Goal: Navigation & Orientation: Find specific page/section

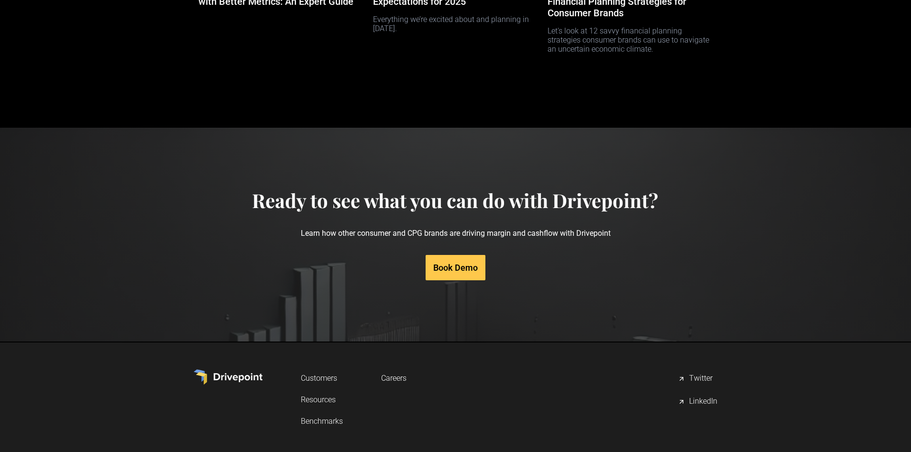
scroll to position [4549, 0]
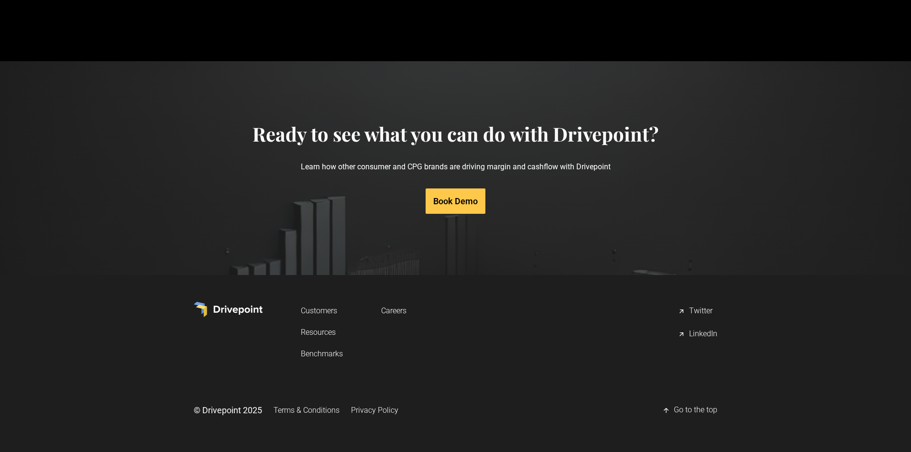
click at [398, 308] on link "Careers" at bounding box center [393, 311] width 25 height 18
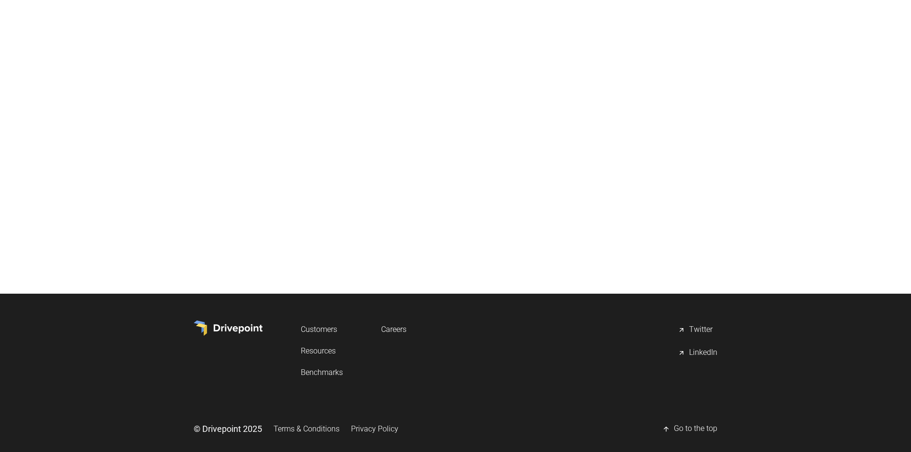
scroll to position [283, 0]
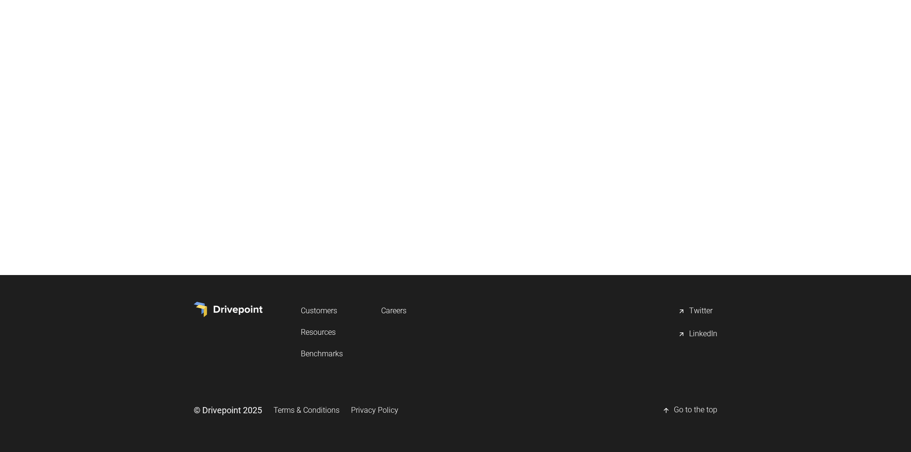
click at [330, 328] on link "Resources" at bounding box center [322, 332] width 42 height 18
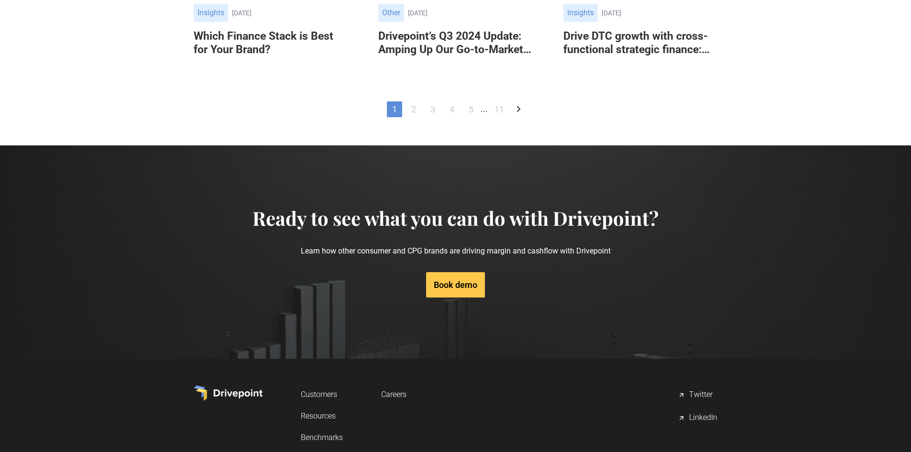
scroll to position [857, 0]
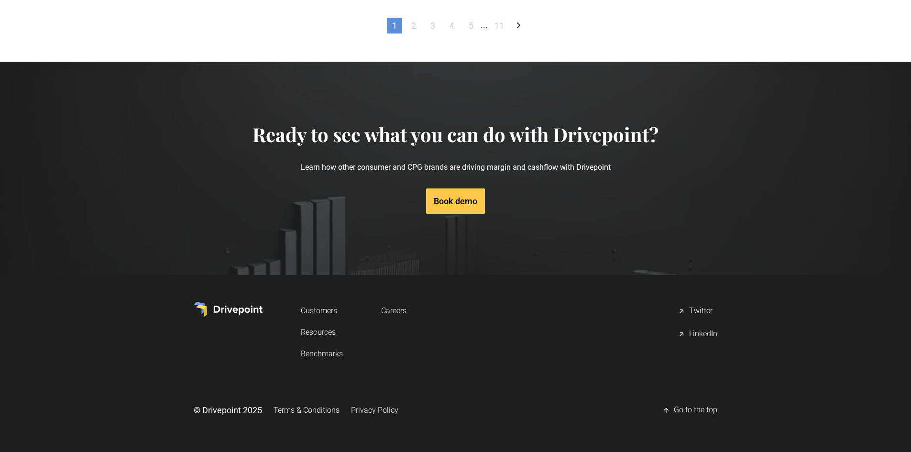
drag, startPoint x: 381, startPoint y: 310, endPoint x: 366, endPoint y: 324, distance: 20.6
click at [381, 310] on link "Careers" at bounding box center [393, 311] width 25 height 18
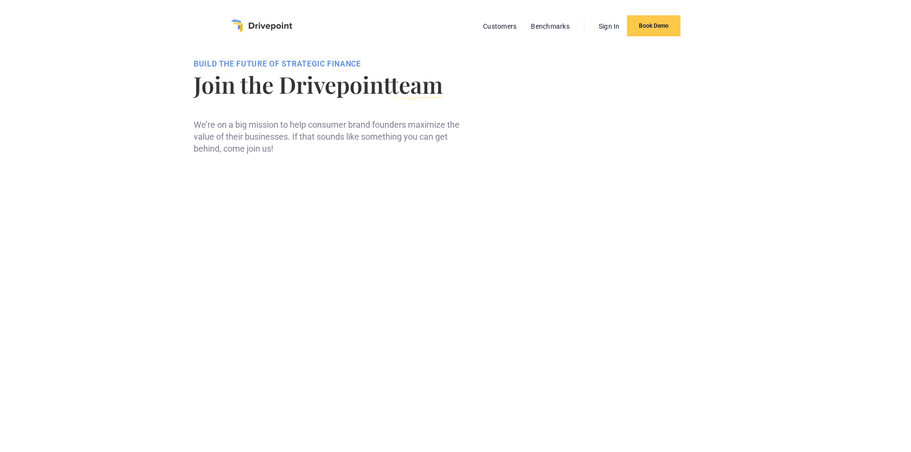
drag, startPoint x: 260, startPoint y: 26, endPoint x: 254, endPoint y: 40, distance: 14.6
click at [260, 26] on img "home" at bounding box center [261, 25] width 61 height 13
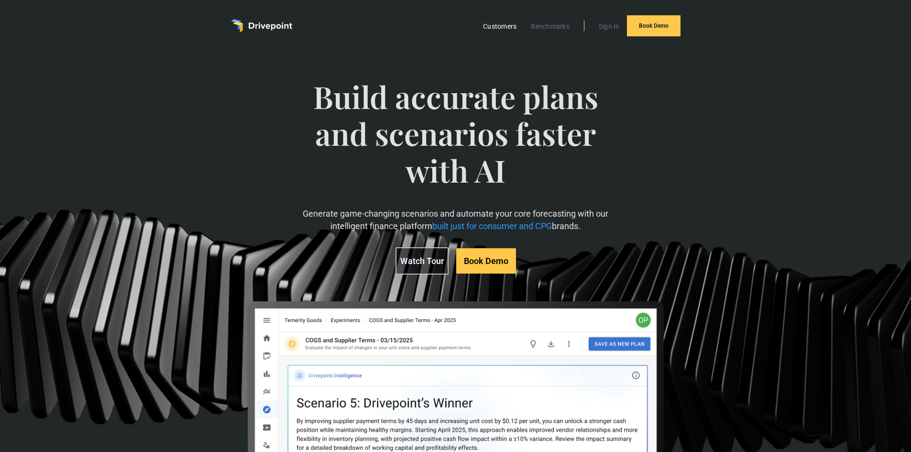
click at [497, 22] on link "Customers" at bounding box center [499, 26] width 43 height 12
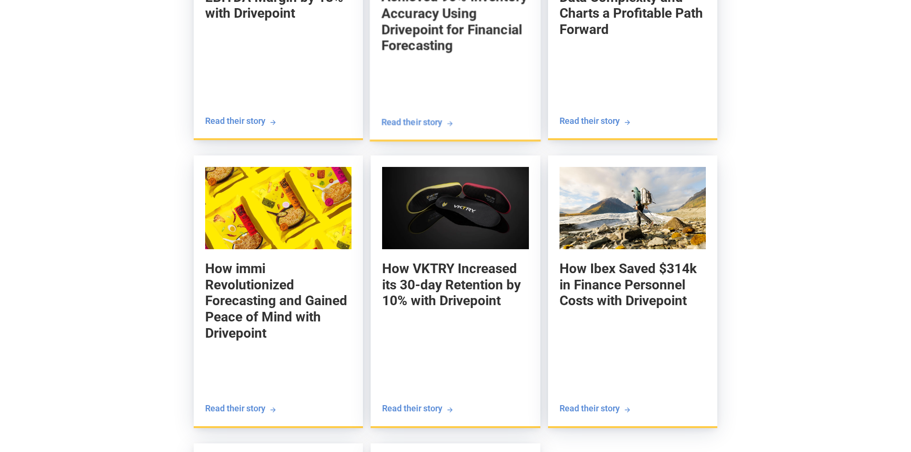
scroll to position [1243, 0]
